Goal: Task Accomplishment & Management: Complete application form

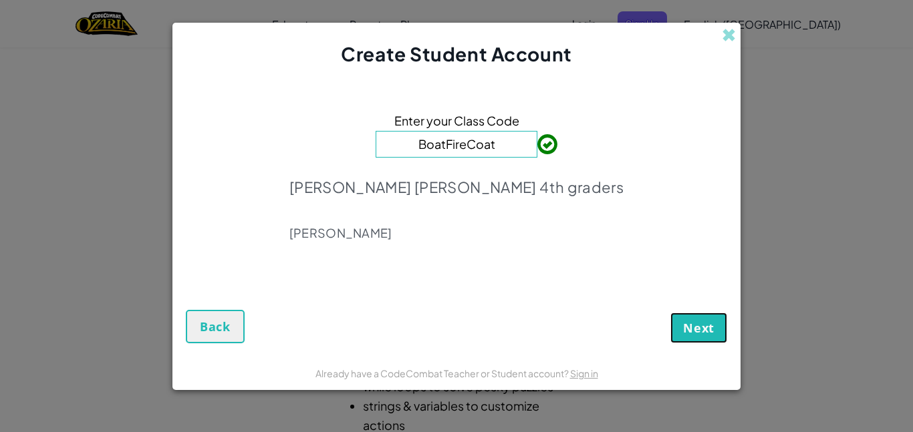
click at [710, 341] on button "Next" at bounding box center [698, 328] width 57 height 31
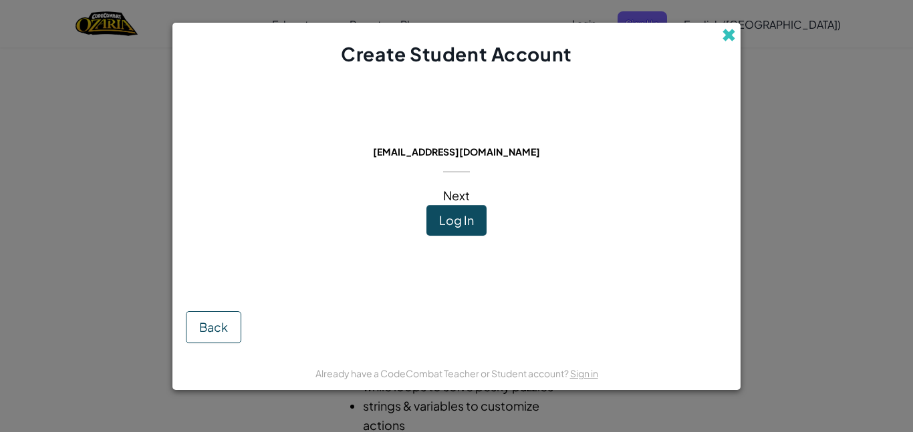
click at [731, 42] on span at bounding box center [729, 35] width 14 height 14
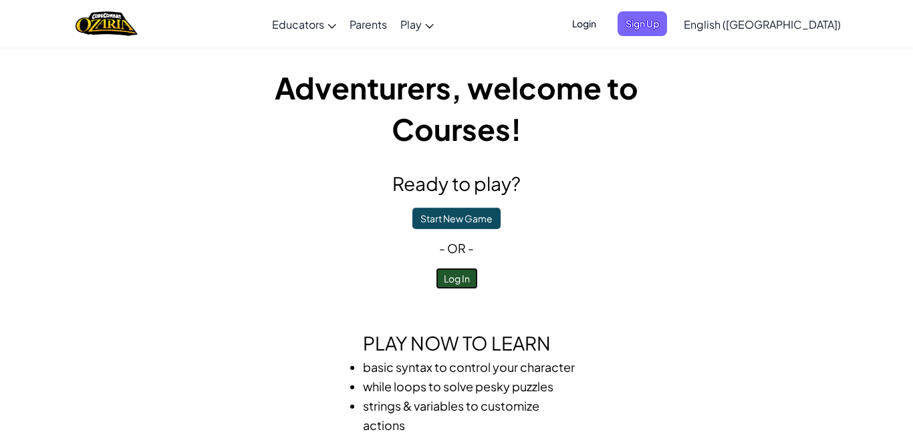
click at [476, 276] on button "Log In" at bounding box center [457, 278] width 42 height 21
